Goal: Book appointment/travel/reservation

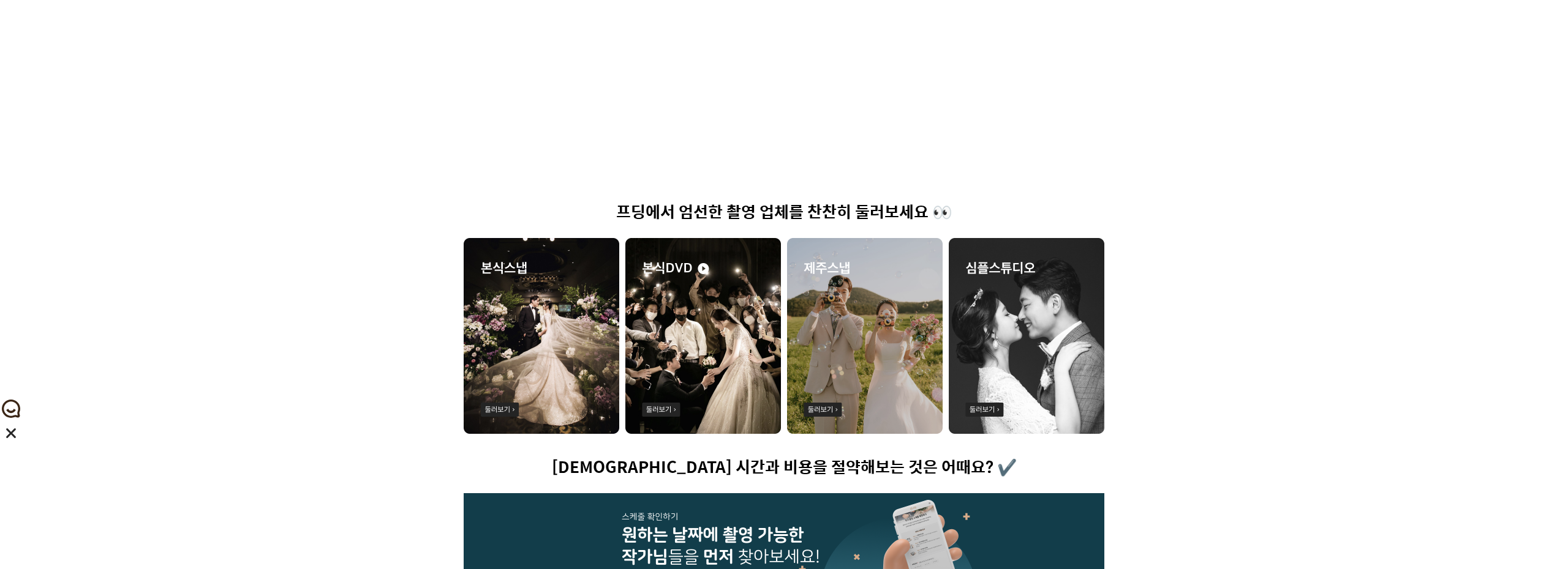
scroll to position [171, 0]
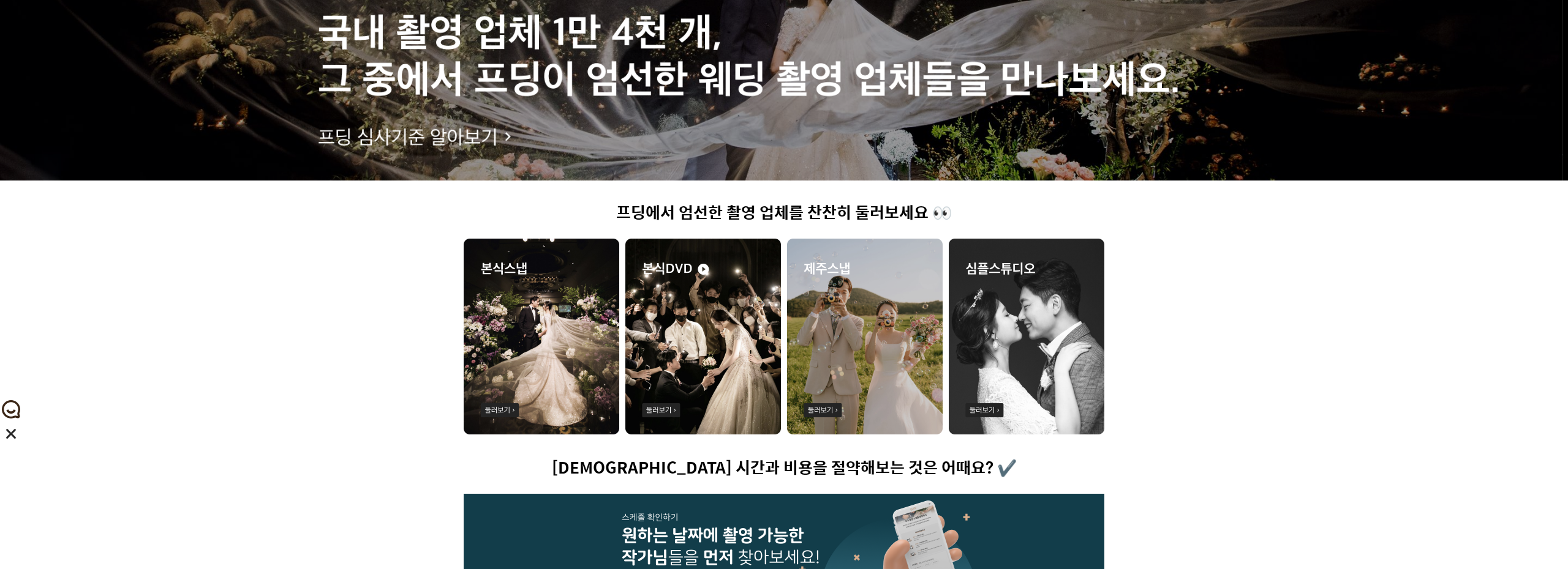
click at [554, 315] on img at bounding box center [541, 337] width 156 height 195
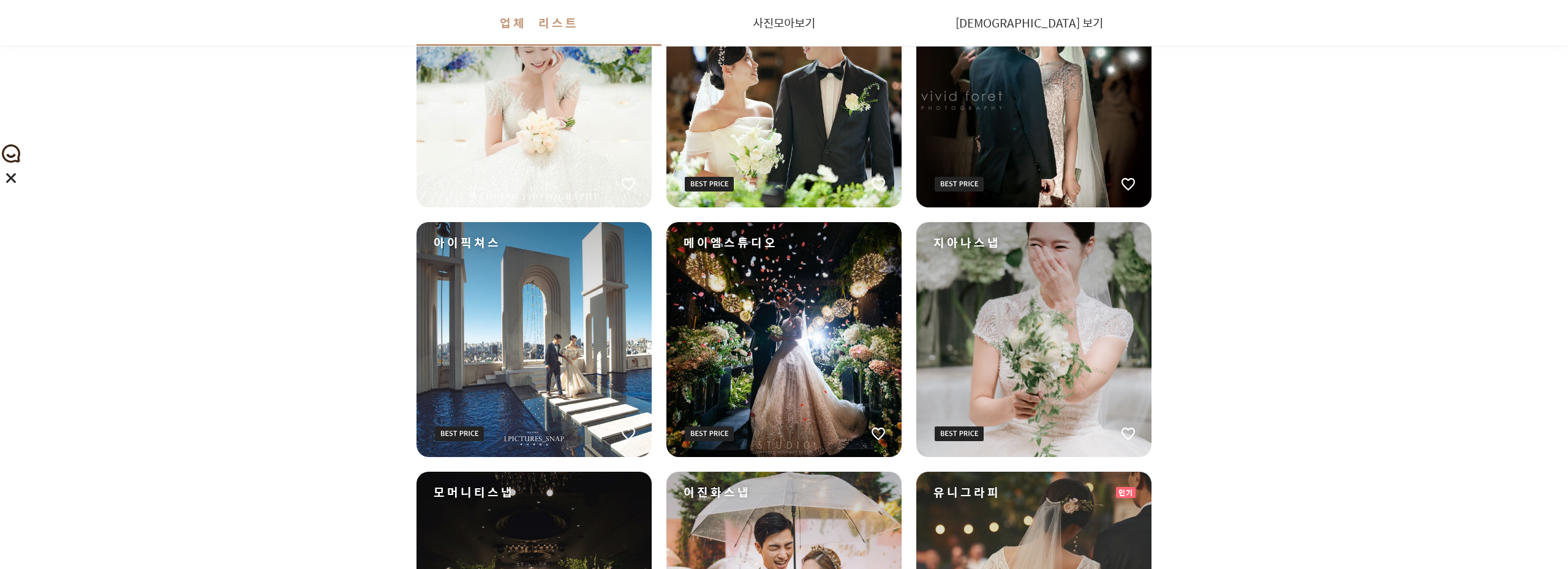
scroll to position [427, 0]
click at [563, 128] on div "스냅단아한" at bounding box center [534, 90] width 235 height 235
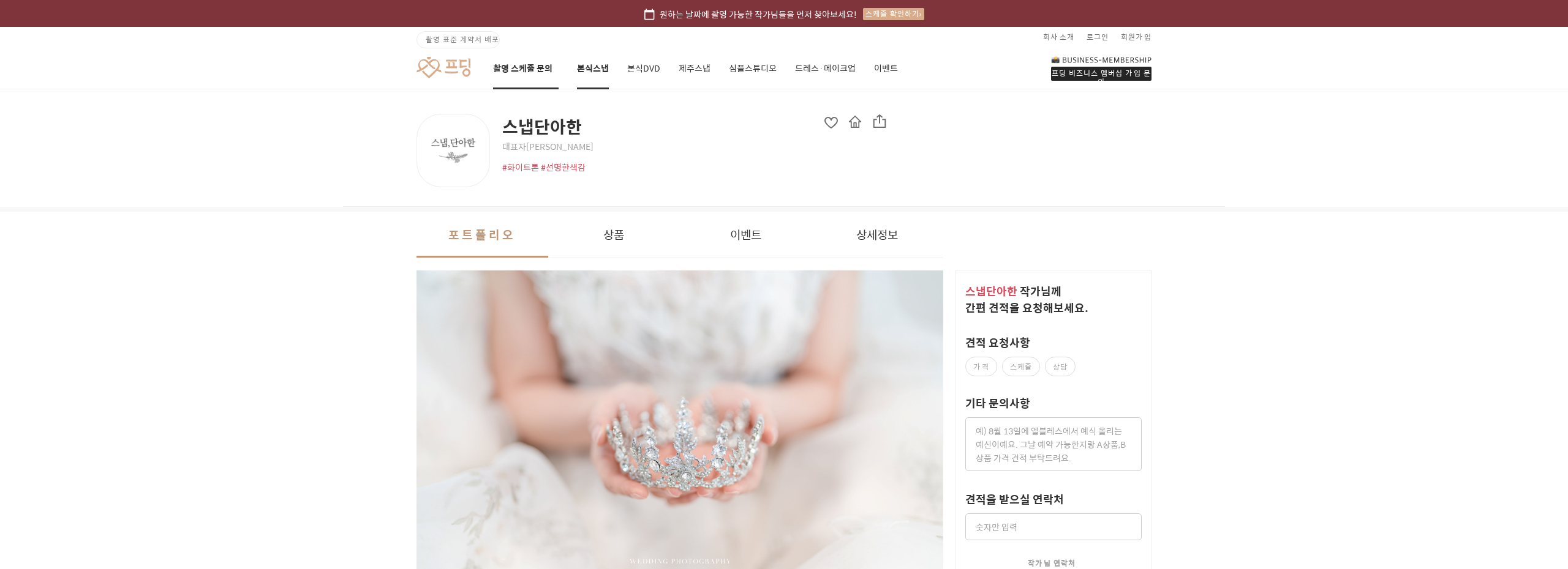
click at [529, 69] on link "촬영 스케줄 문의" at bounding box center [526, 69] width 65 height 42
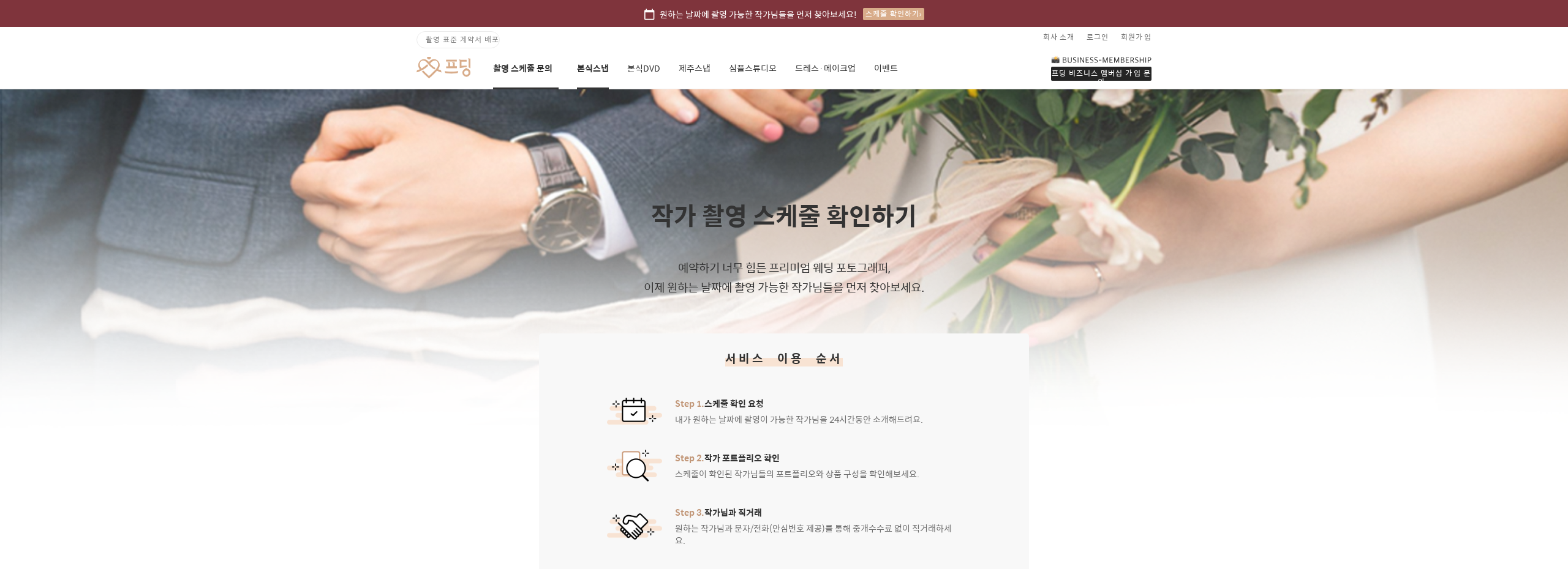
click at [596, 67] on link "본식스냅" at bounding box center [592, 69] width 32 height 42
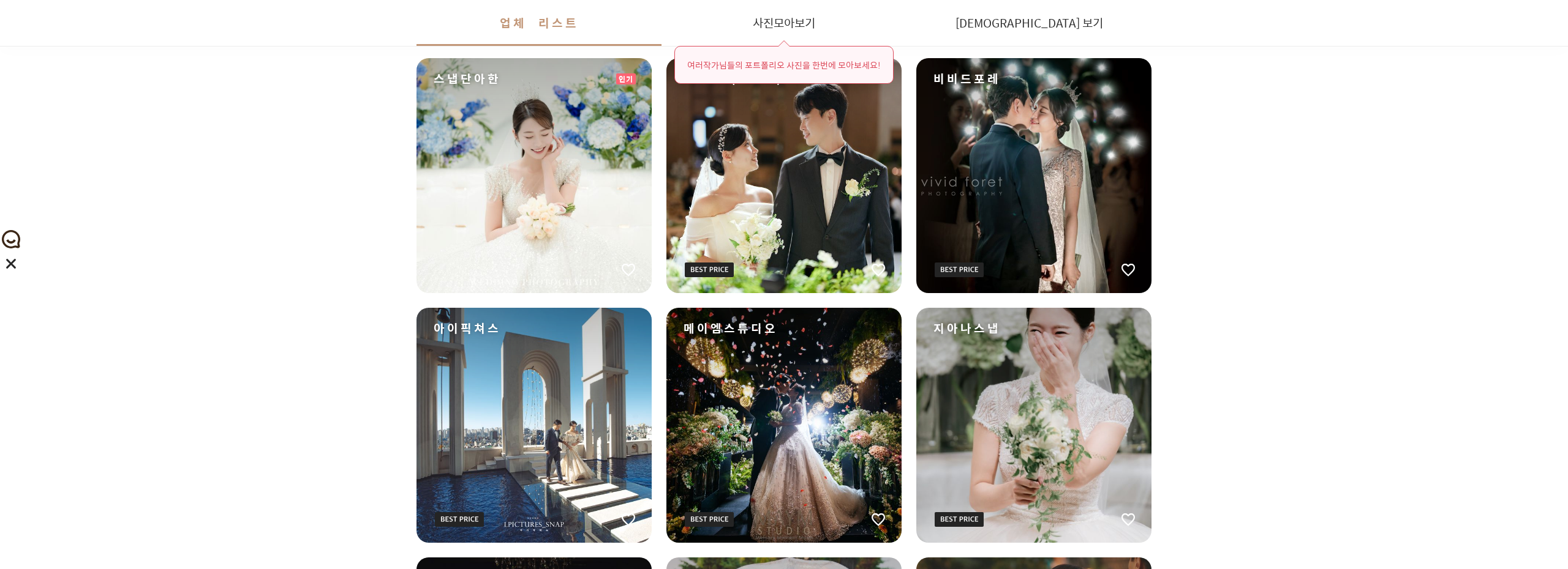
scroll to position [341, 0]
click at [569, 168] on div "스냅단아한" at bounding box center [534, 175] width 235 height 235
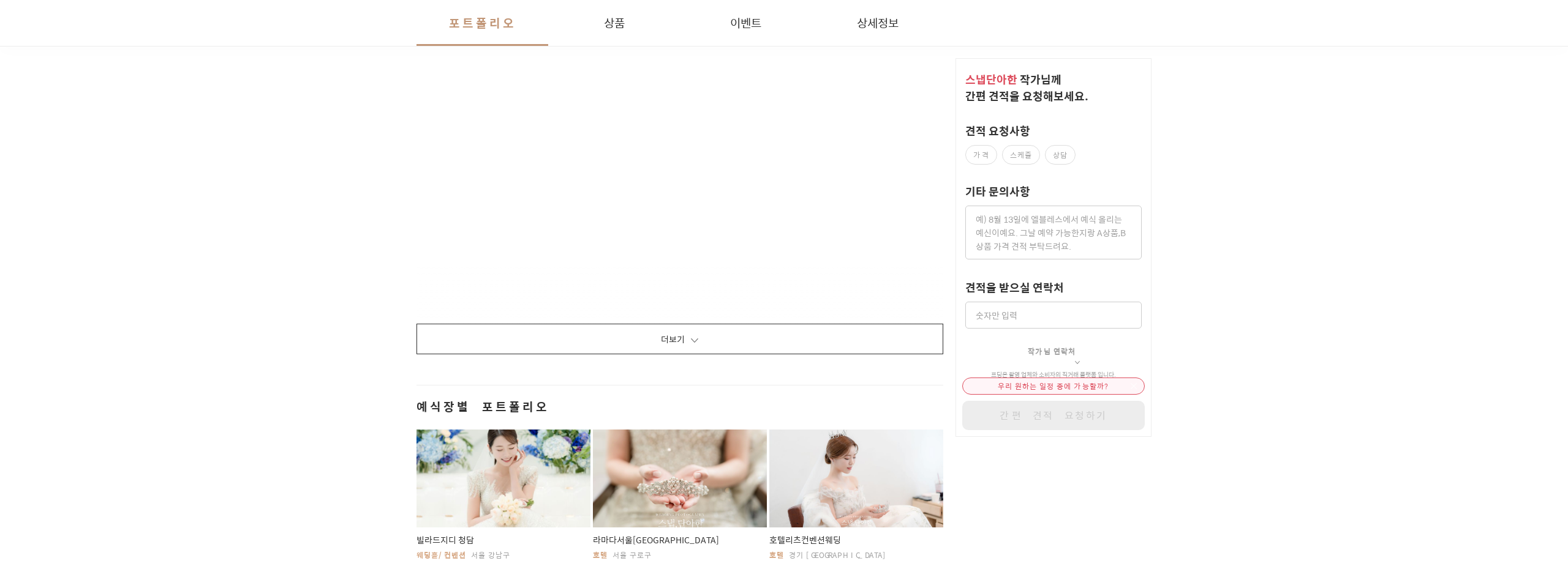
scroll to position [1622, 0]
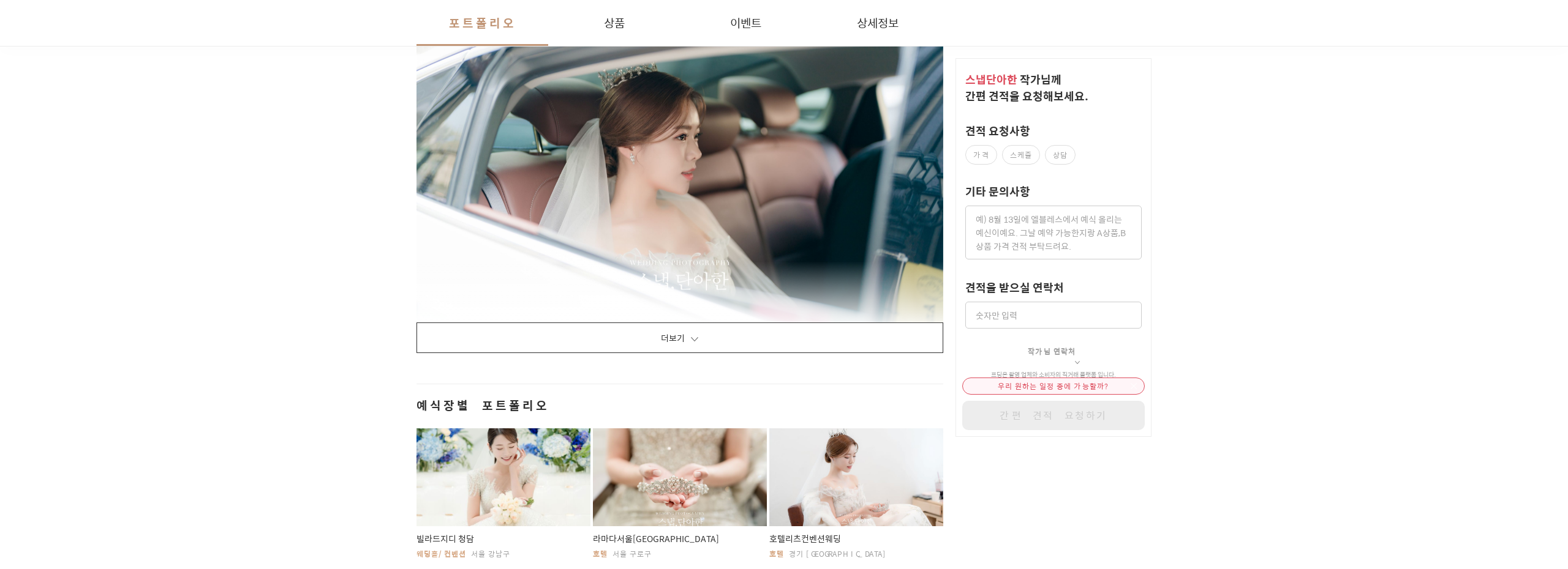
click at [649, 327] on button "더보기" at bounding box center [680, 337] width 527 height 31
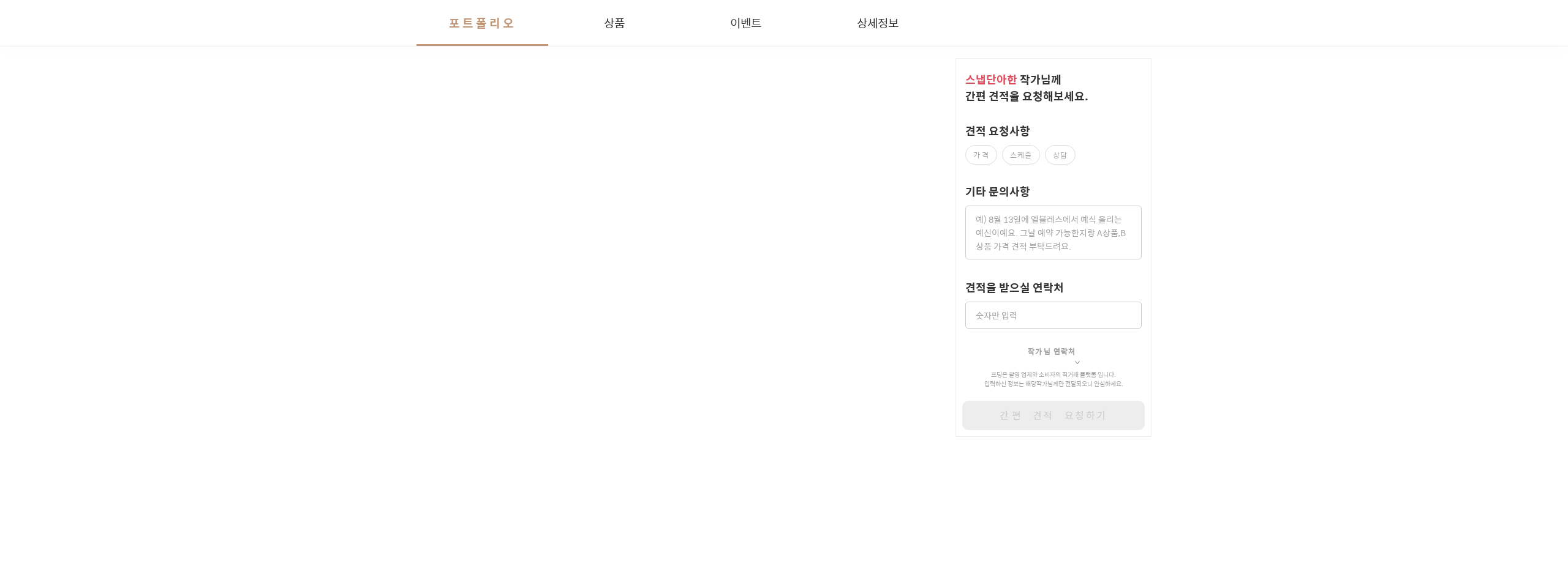
scroll to position [6744, 0]
